Goal: Find specific page/section: Find specific page/section

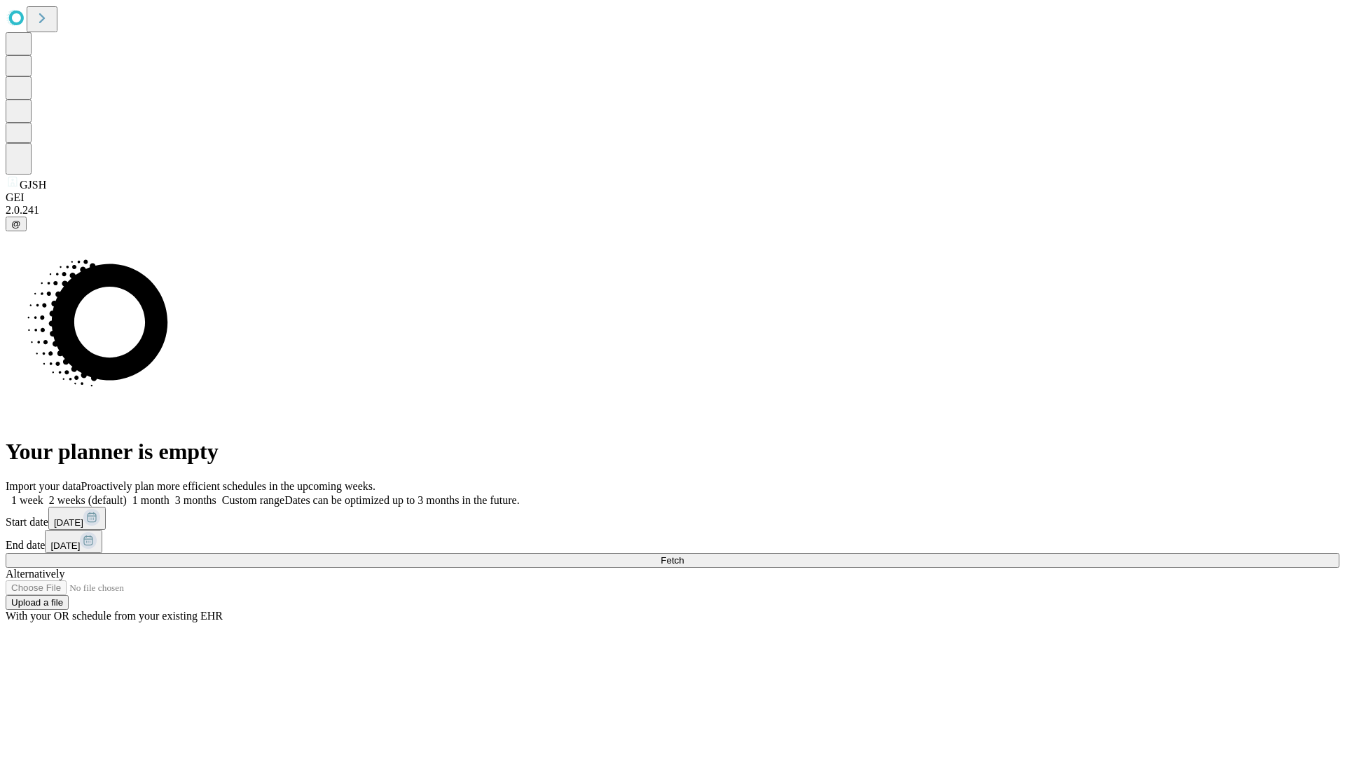
click at [684, 555] on span "Fetch" at bounding box center [672, 560] width 23 height 11
